Goal: Find specific page/section: Find specific page/section

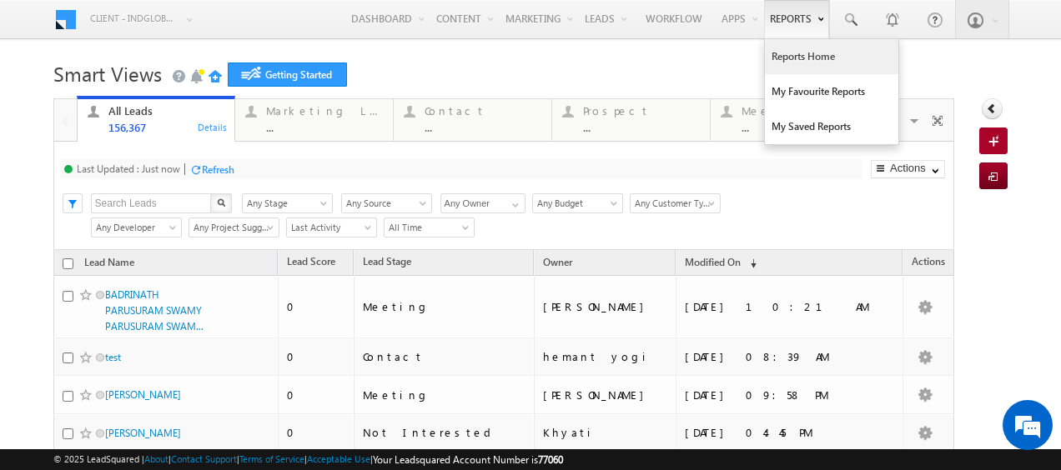
click at [812, 58] on link "Reports Home" at bounding box center [831, 56] width 133 height 35
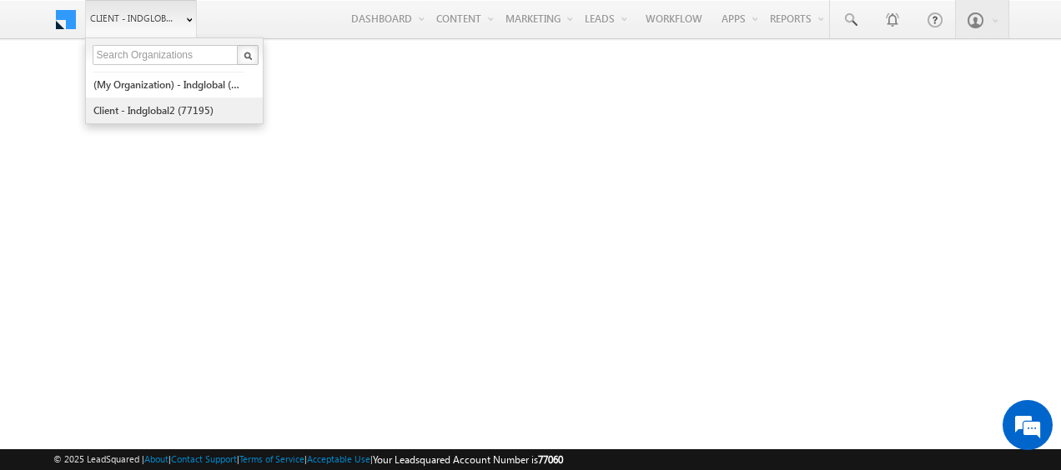
click at [169, 112] on link "Client - indglobal2 (77195)" at bounding box center [169, 111] width 153 height 26
